Goal: Transaction & Acquisition: Purchase product/service

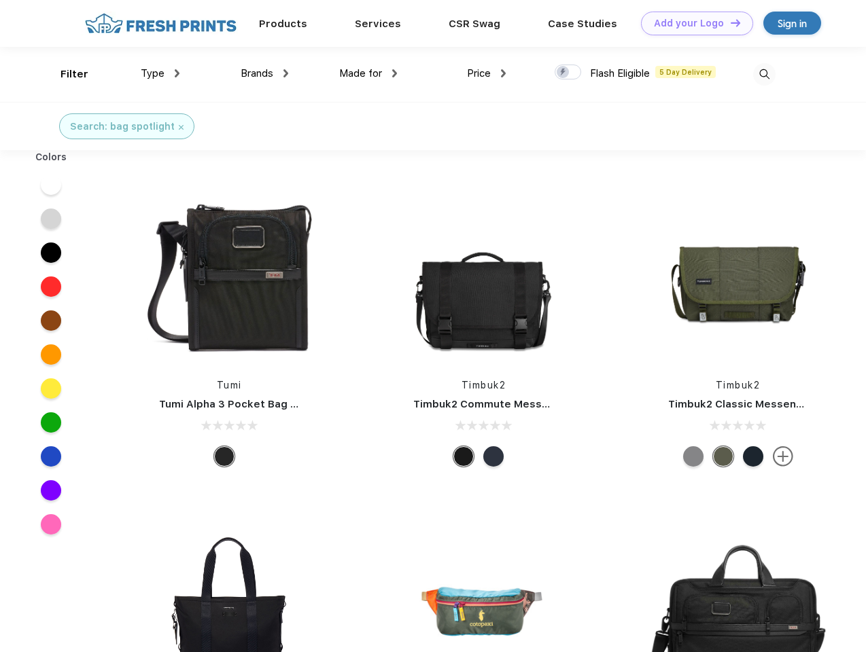
scroll to position [1, 0]
click at [692, 23] on link "Add your Logo Design Tool" at bounding box center [697, 24] width 112 height 24
click at [0, 0] on div "Design Tool" at bounding box center [0, 0] width 0 height 0
click at [729, 22] on link "Add your Logo Design Tool" at bounding box center [697, 24] width 112 height 24
click at [65, 74] on div "Filter" at bounding box center [74, 75] width 28 height 16
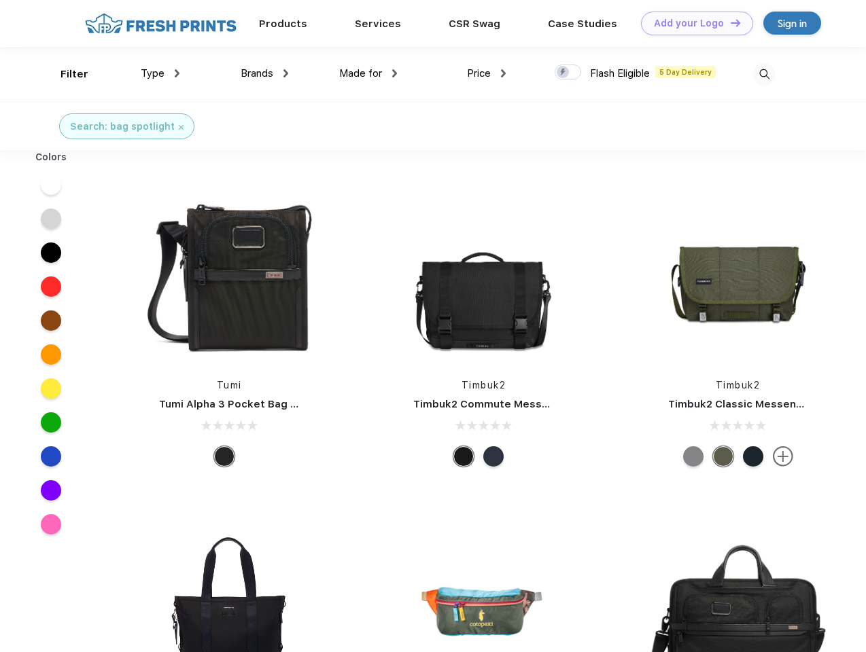
click at [160, 73] on span "Type" at bounding box center [153, 73] width 24 height 12
click at [264, 73] on span "Brands" at bounding box center [257, 73] width 33 height 12
click at [368, 73] on span "Made for" at bounding box center [360, 73] width 43 height 12
click at [486, 73] on span "Price" at bounding box center [479, 73] width 24 height 12
click at [568, 73] on div at bounding box center [567, 72] width 26 height 15
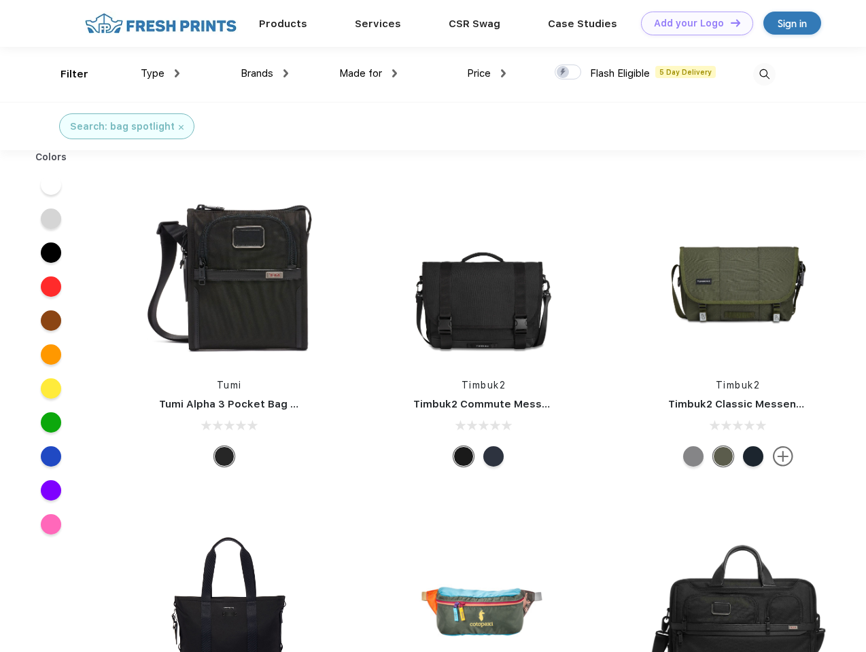
click at [563, 73] on input "checkbox" at bounding box center [558, 68] width 9 height 9
click at [764, 74] on img at bounding box center [764, 74] width 22 height 22
